Goal: Information Seeking & Learning: Learn about a topic

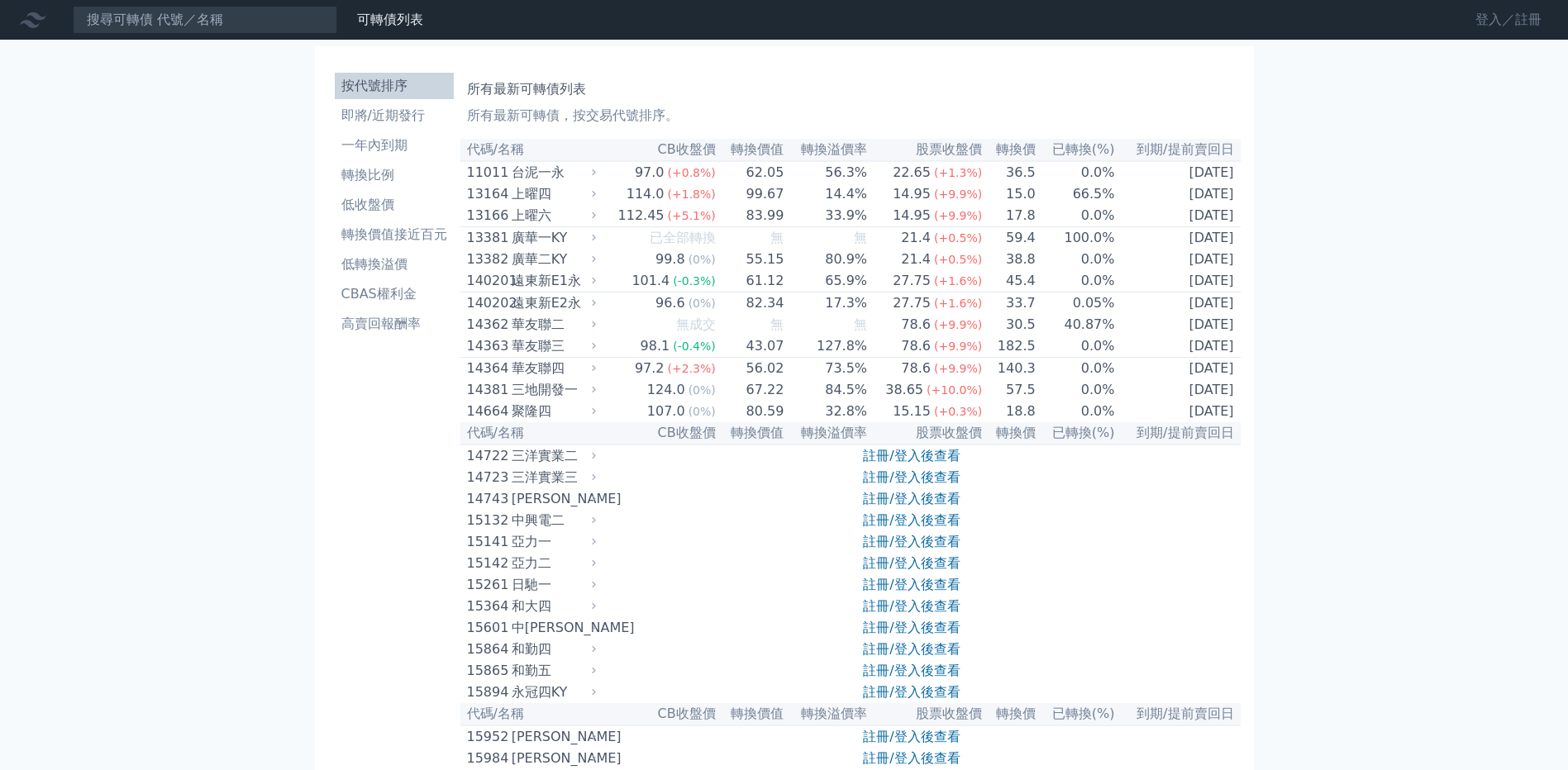
click at [1503, 17] on link "登入／註冊" at bounding box center [1509, 19] width 93 height 26
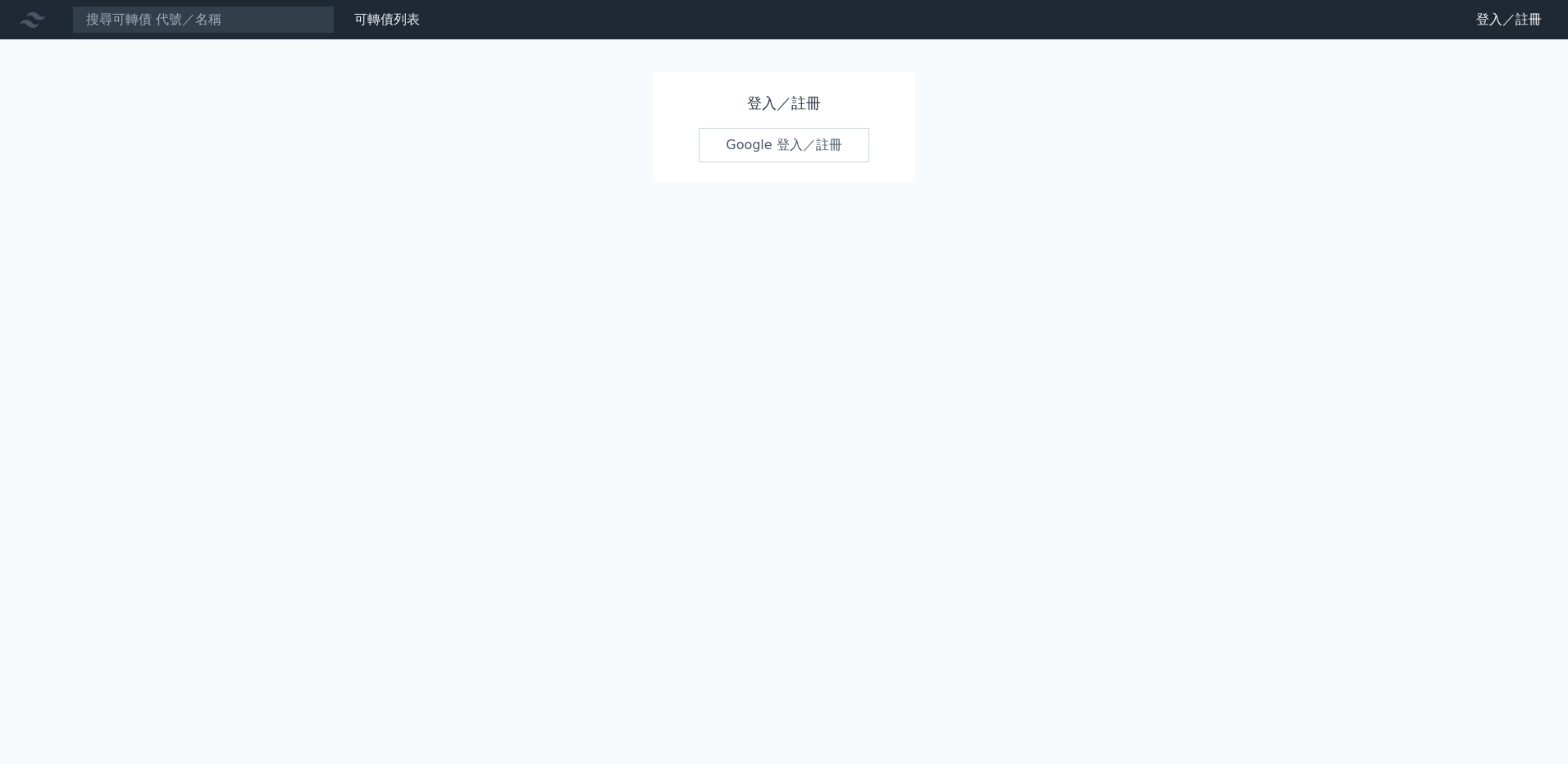
click at [757, 160] on link "Google 登入／註冊" at bounding box center [784, 145] width 171 height 35
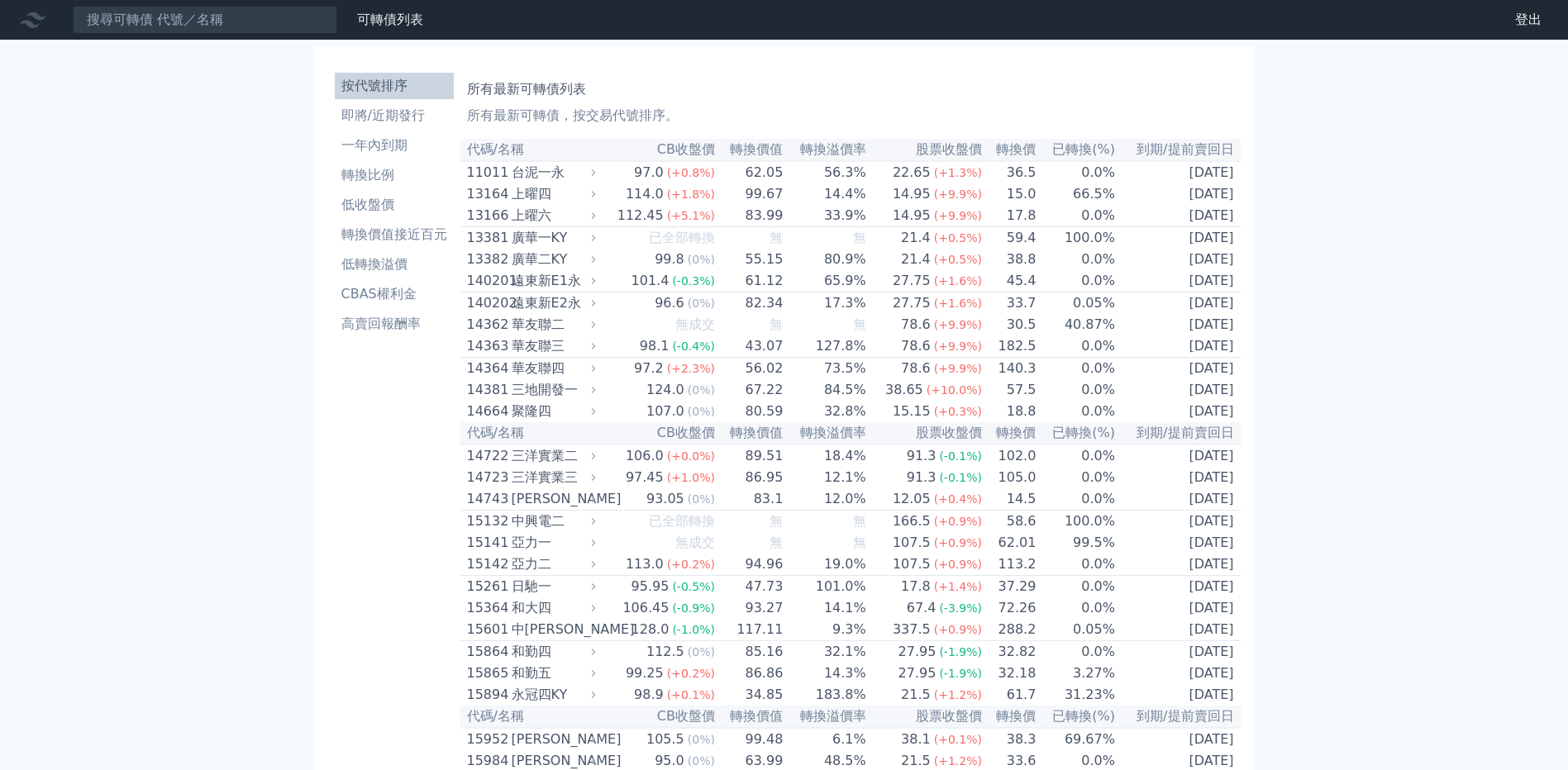
click at [397, 101] on ul "按代號排序 即將/近期發行 一年內到期 轉換比例 低收盤價 轉換價值接近百元 低轉換溢價 CBAS權利金 高賣回報酬率" at bounding box center [393, 205] width 119 height 265
click at [399, 112] on li "即將/近期發行" at bounding box center [393, 115] width 119 height 20
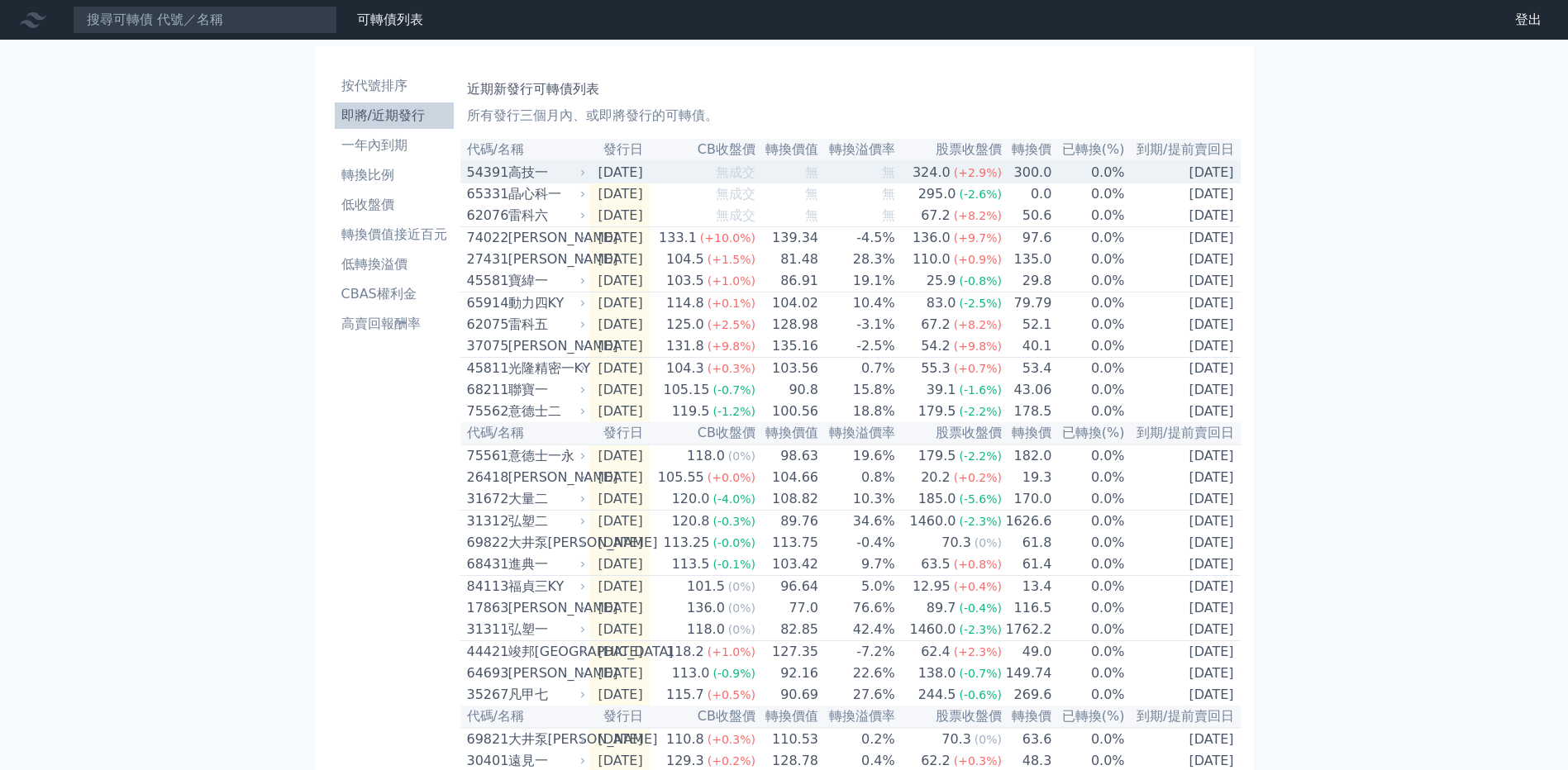
click at [570, 179] on div "高技一" at bounding box center [545, 172] width 74 height 20
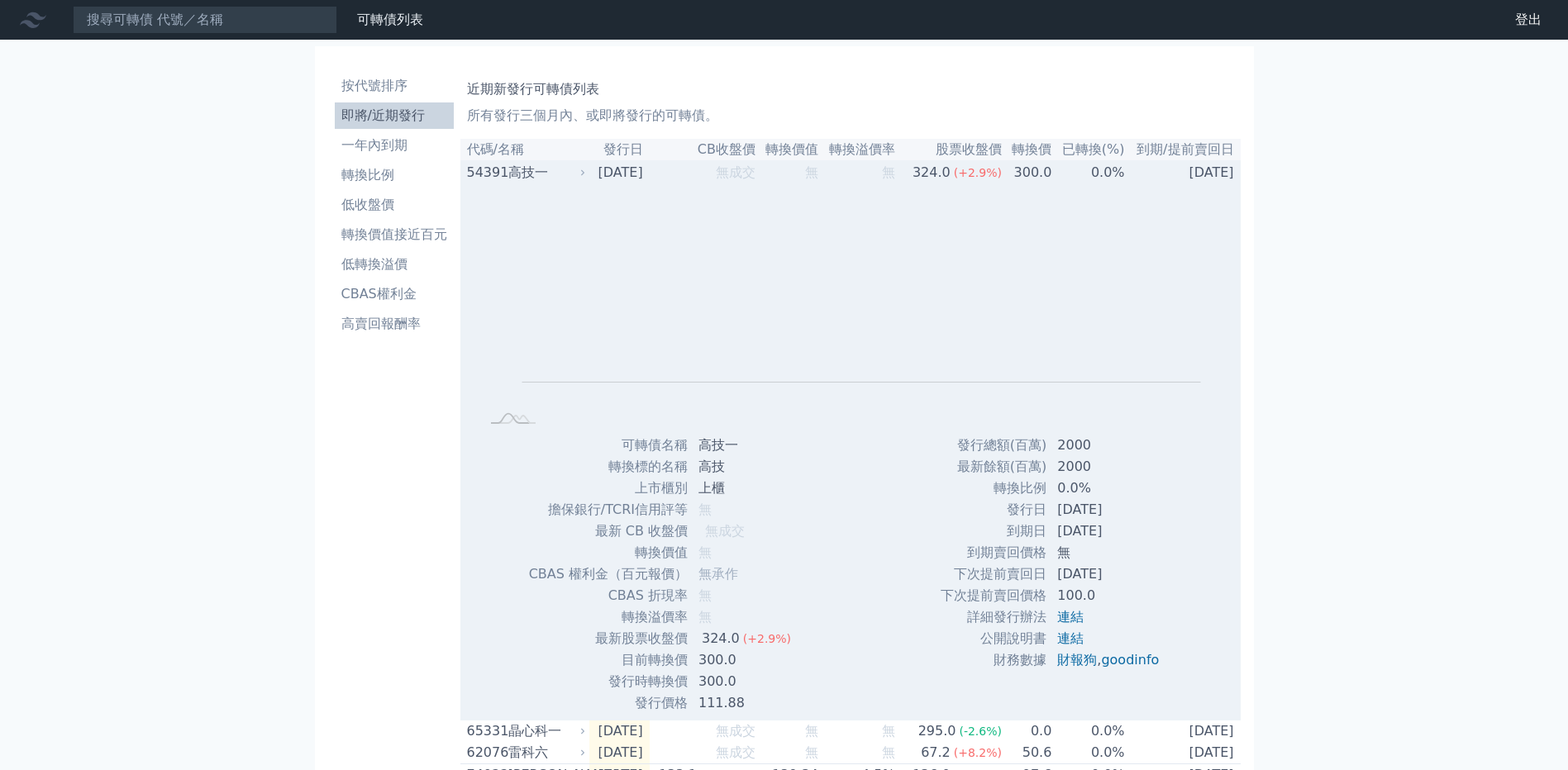
click at [498, 180] on div "54391" at bounding box center [485, 172] width 37 height 20
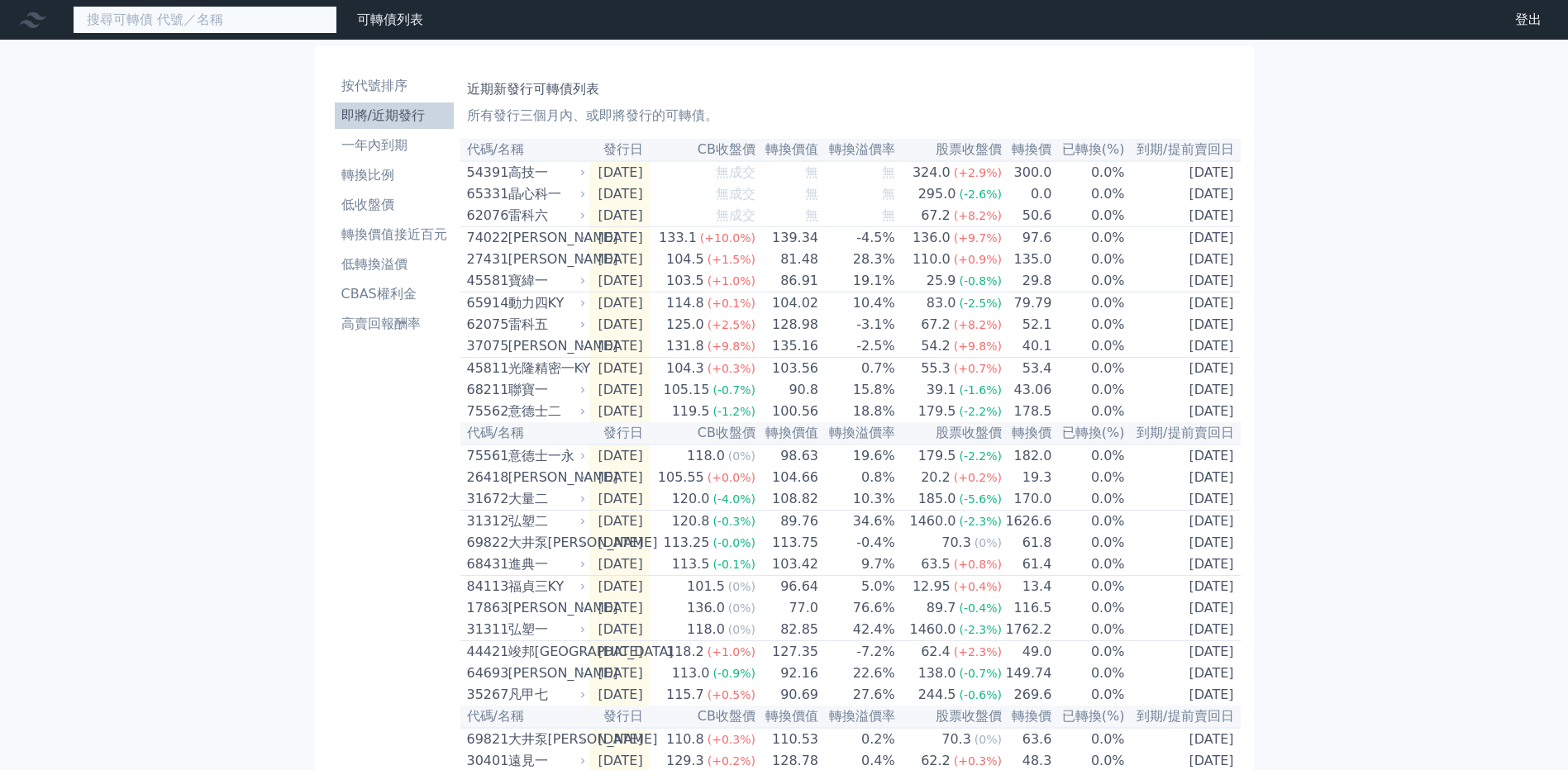
click at [268, 29] on input at bounding box center [205, 19] width 265 height 28
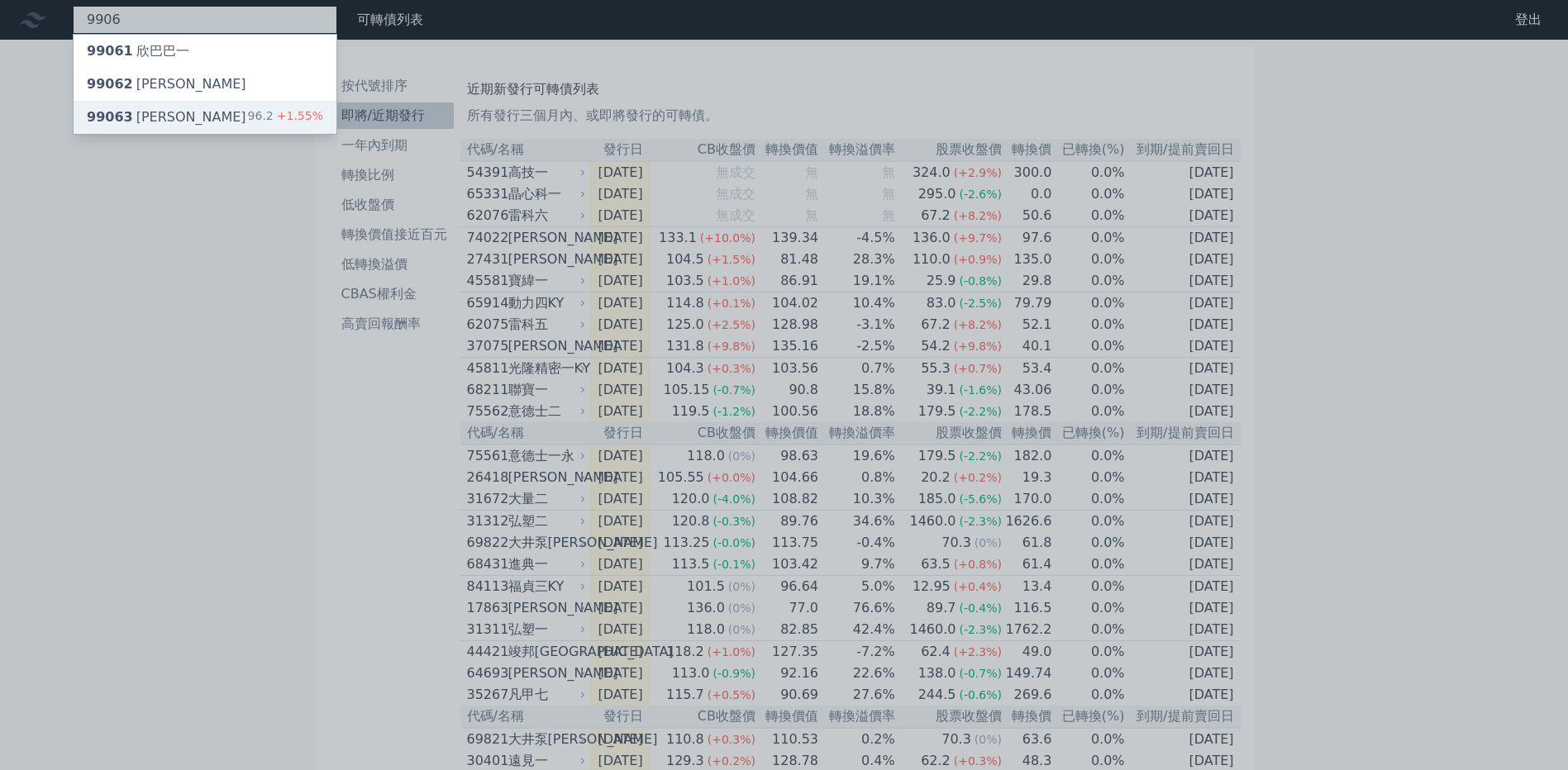
type input "9906"
click at [289, 111] on span "+1.55%" at bounding box center [298, 116] width 49 height 14
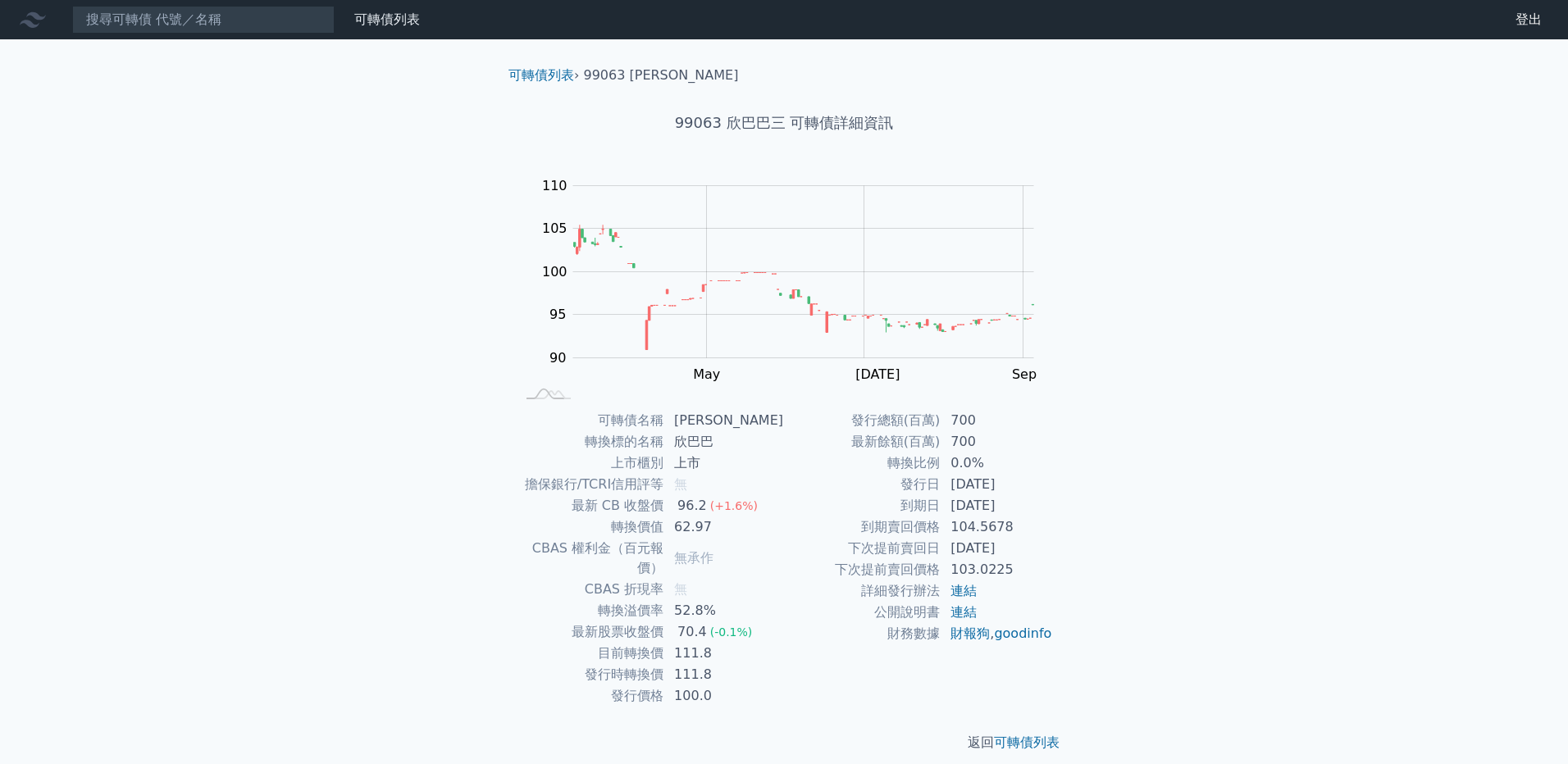
click at [391, 9] on div "可轉債列表 財務數據" at bounding box center [213, 19] width 427 height 28
click at [293, 16] on input at bounding box center [203, 19] width 263 height 28
click at [383, 31] on div "可轉債列表 財務數據" at bounding box center [213, 19] width 427 height 28
click at [380, 26] on link "可轉債列表" at bounding box center [386, 19] width 65 height 15
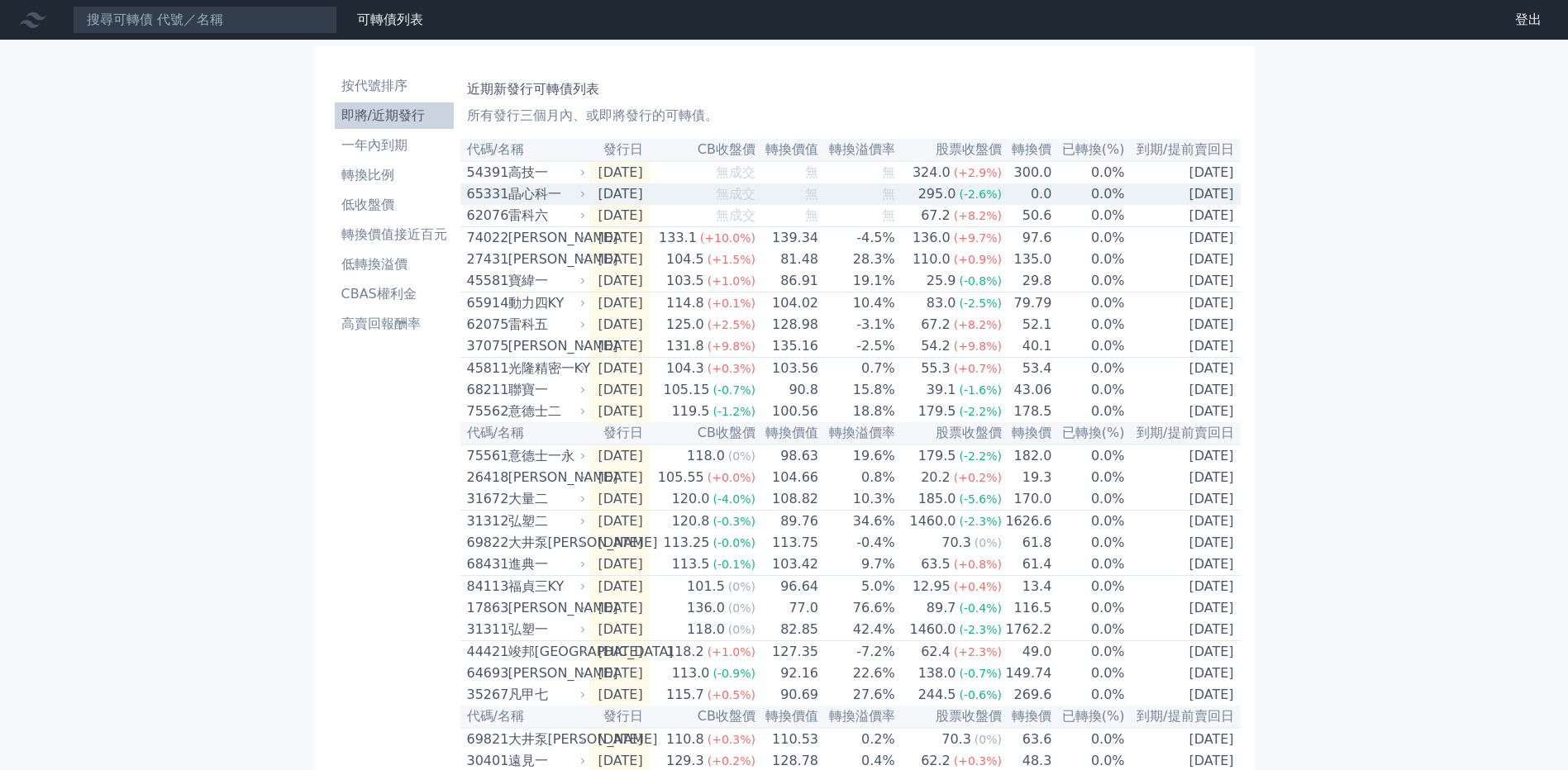
click at [557, 204] on div "晶心科一" at bounding box center [545, 194] width 74 height 20
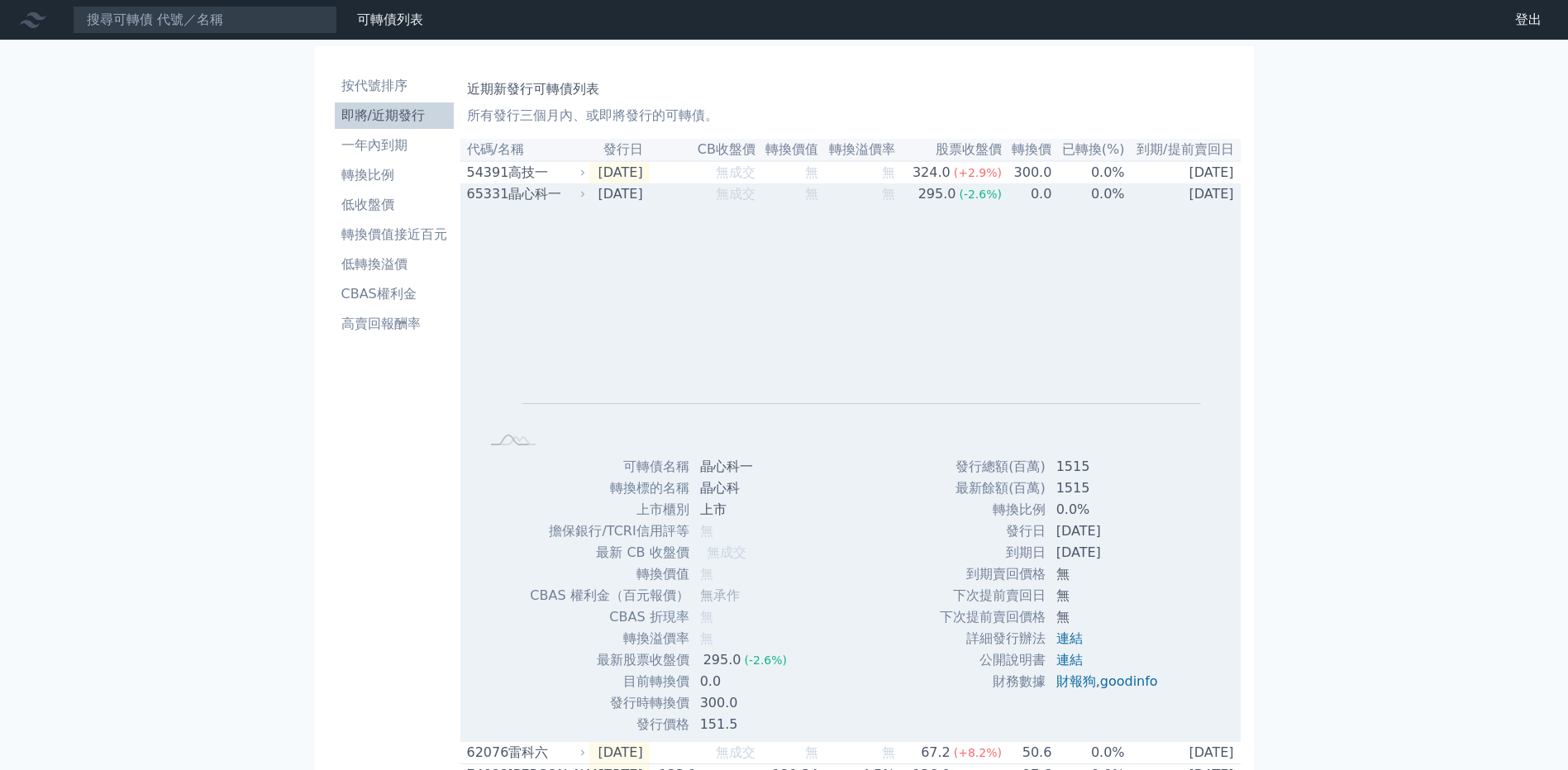
click at [557, 204] on div "晶心科一" at bounding box center [545, 194] width 74 height 20
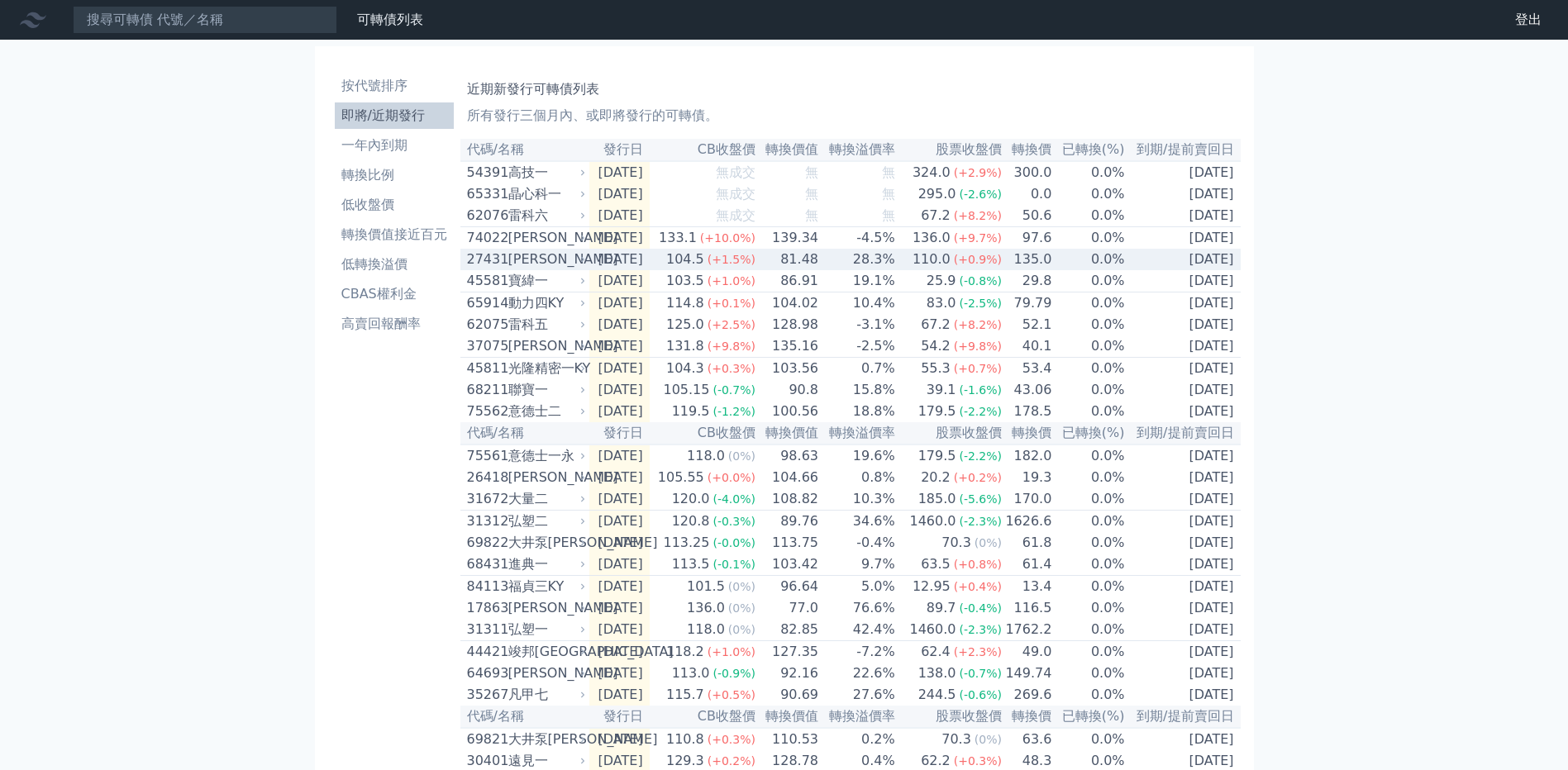
click at [566, 270] on div "[PERSON_NAME]" at bounding box center [545, 259] width 74 height 20
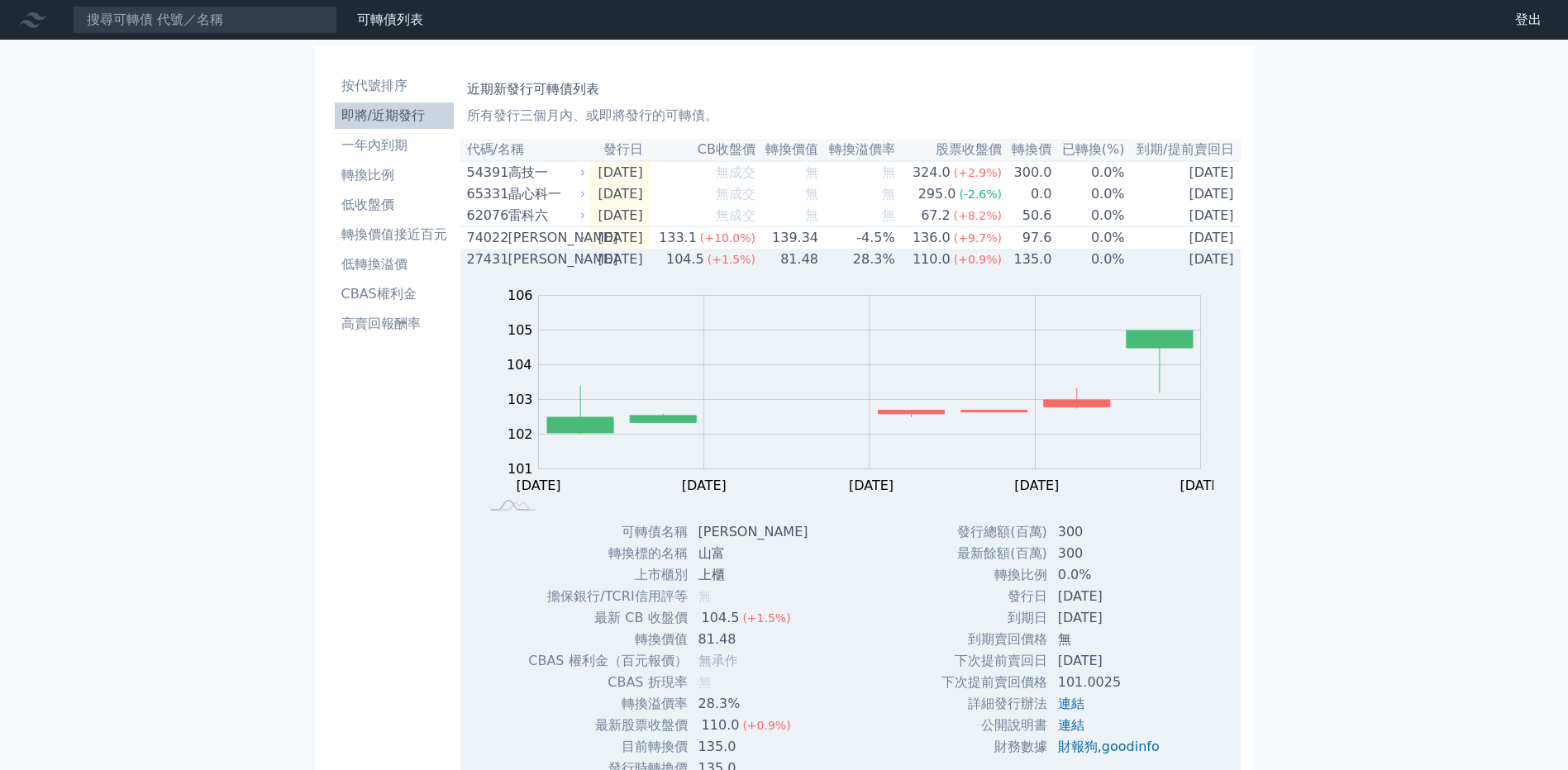
click at [566, 270] on div "[PERSON_NAME]" at bounding box center [545, 259] width 74 height 20
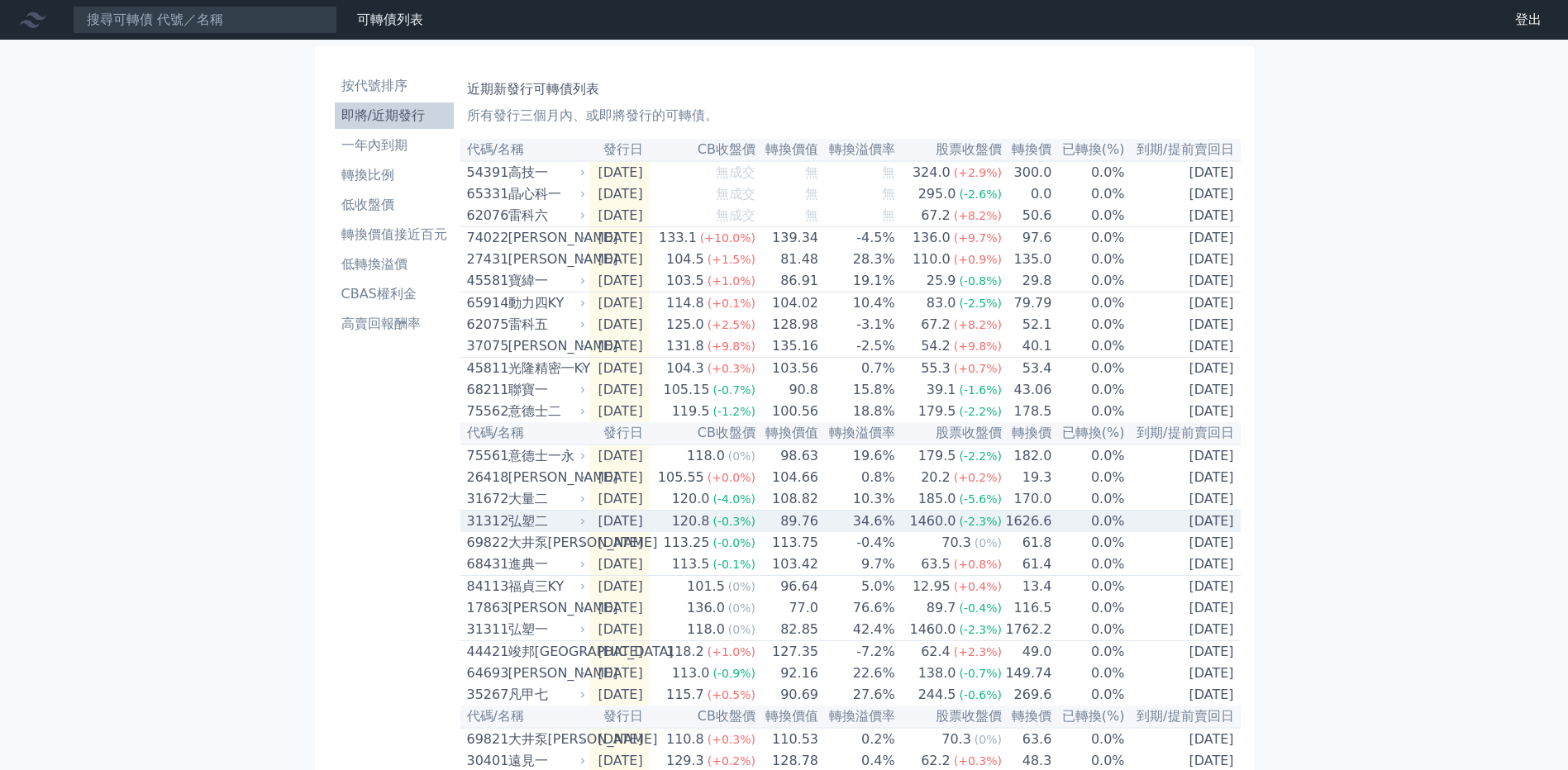
click at [575, 531] on div "弘塑二" at bounding box center [545, 521] width 74 height 20
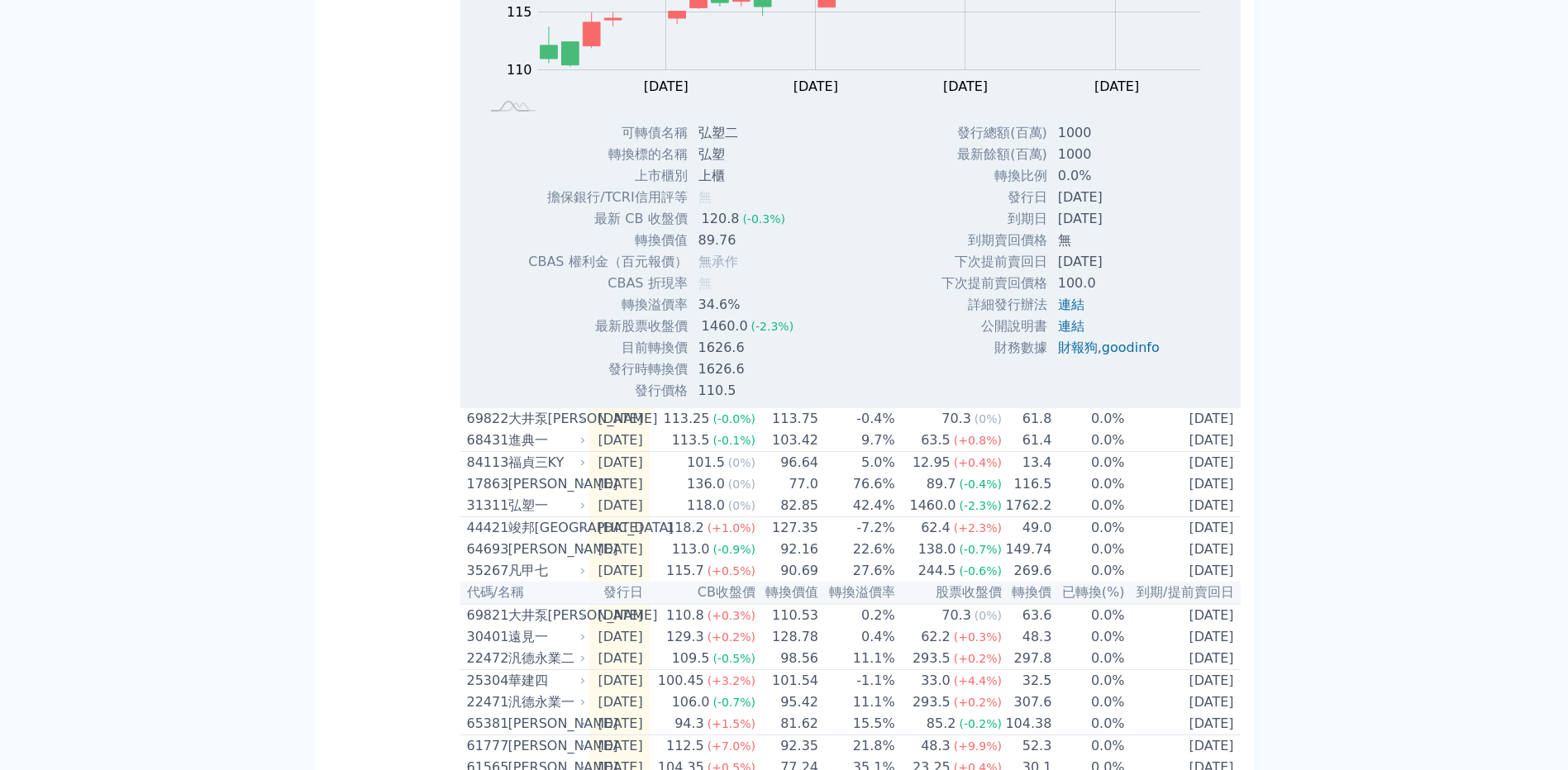
scroll to position [330, 0]
